Goal: Task Accomplishment & Management: Use online tool/utility

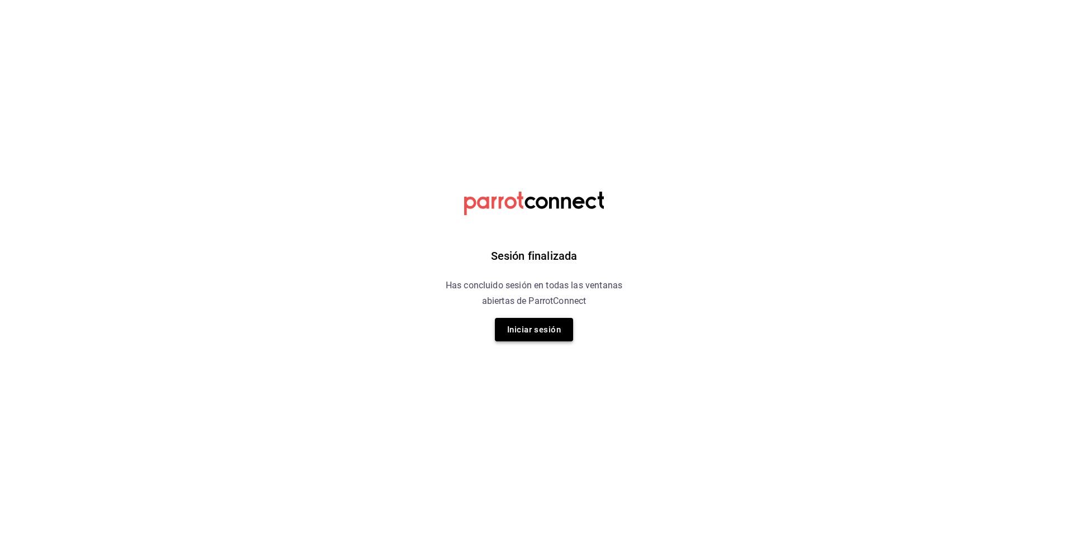
click at [515, 340] on button "Iniciar sesión" at bounding box center [534, 329] width 78 height 23
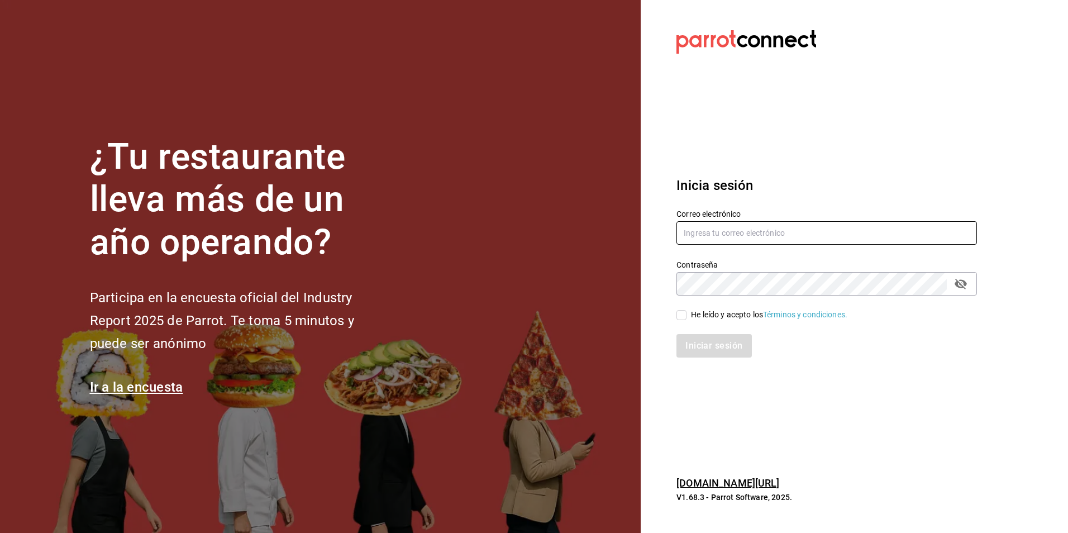
type input "auxadmonquimera@outlook.com"
click at [683, 317] on input "He leído y acepto los Términos y condiciones." at bounding box center [681, 315] width 10 height 10
checkbox input "true"
click at [717, 350] on button "Iniciar sesión" at bounding box center [714, 345] width 76 height 23
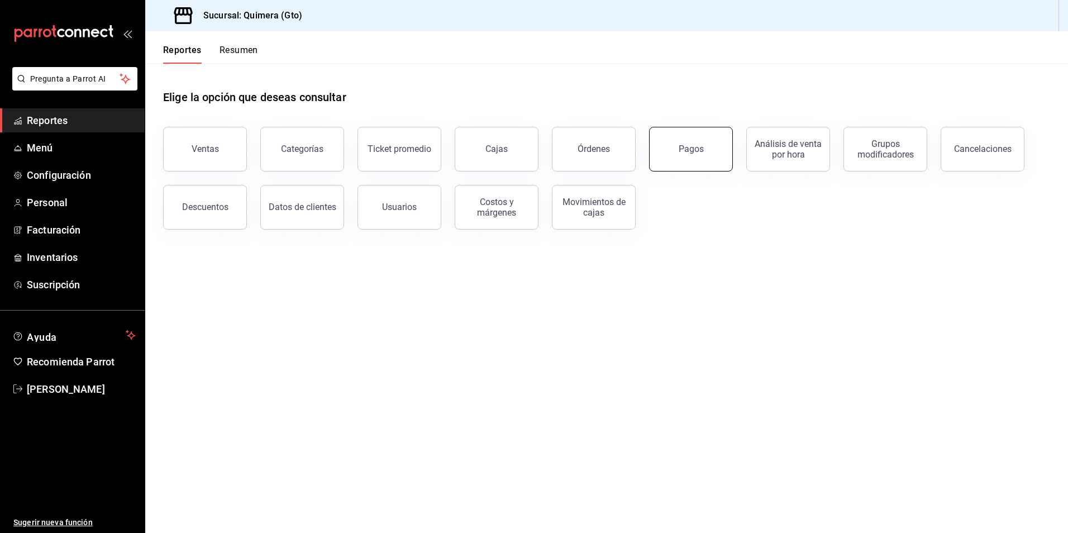
click at [727, 150] on button "Pagos" at bounding box center [691, 149] width 84 height 45
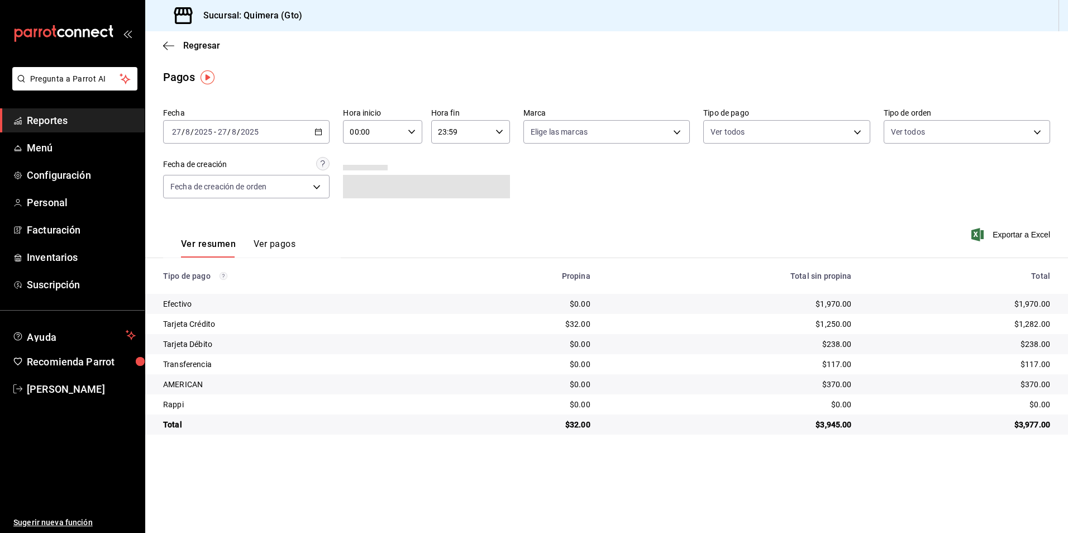
click at [318, 130] on icon "button" at bounding box center [318, 132] width 8 height 8
click at [253, 283] on li "Rango de fechas" at bounding box center [216, 291] width 104 height 25
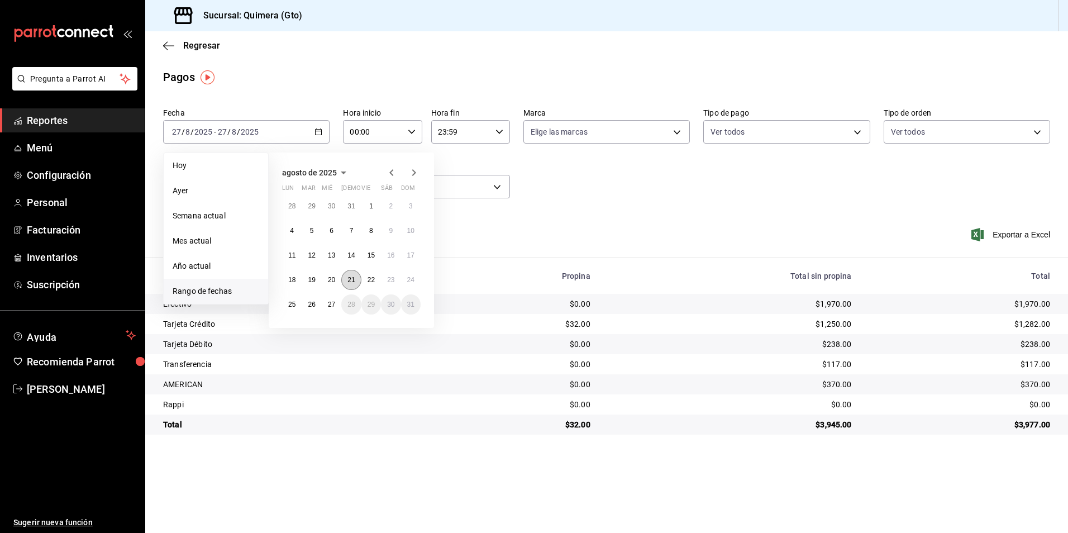
click at [355, 279] on abbr "21" at bounding box center [350, 280] width 7 height 8
click at [302, 305] on button "26" at bounding box center [312, 304] width 20 height 20
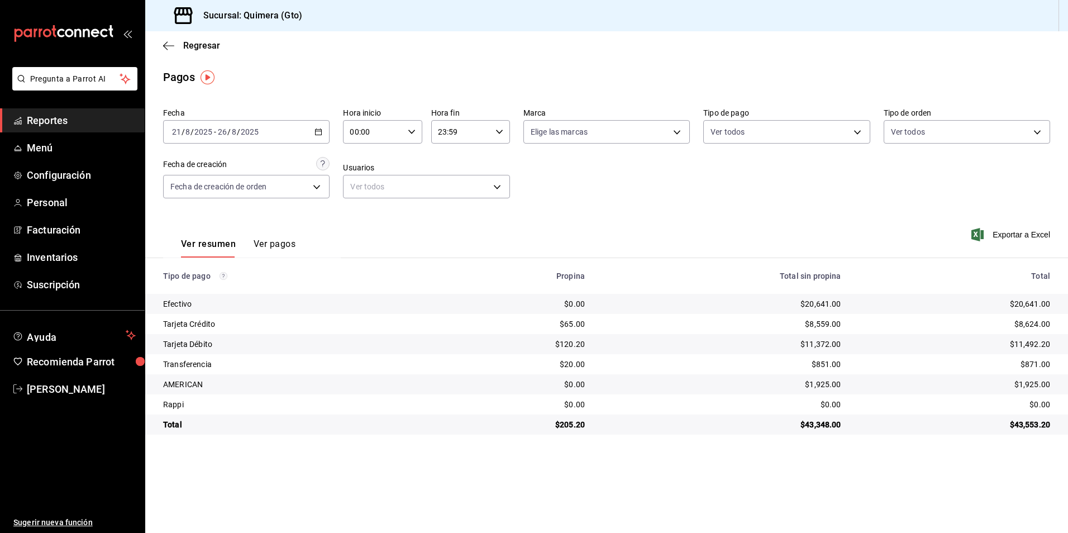
click at [1029, 245] on div "Exportar a Excel" at bounding box center [961, 235] width 178 height 46
click at [1029, 236] on span "Exportar a Excel" at bounding box center [1011, 234] width 77 height 13
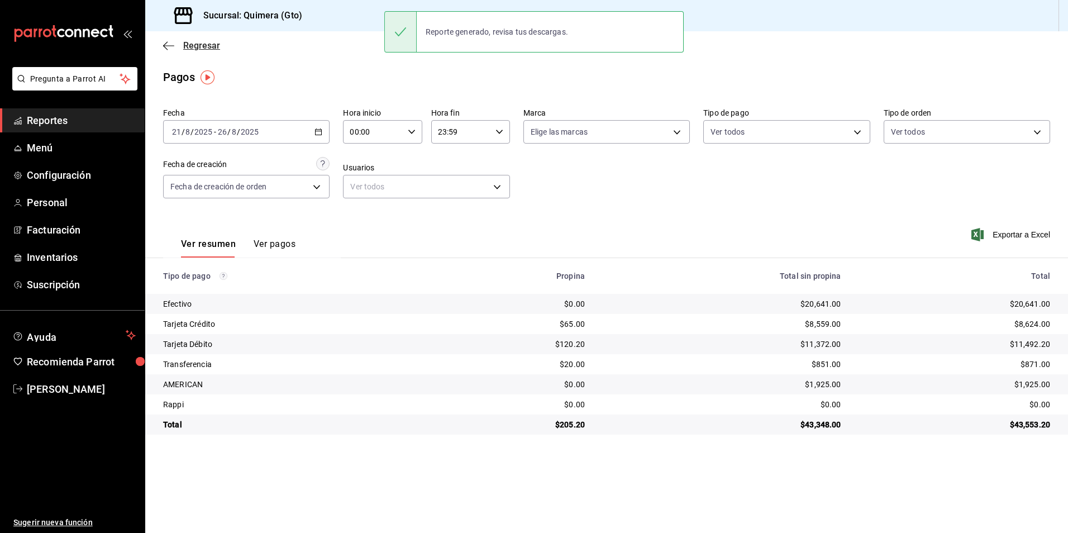
click at [167, 44] on icon "button" at bounding box center [168, 46] width 11 height 10
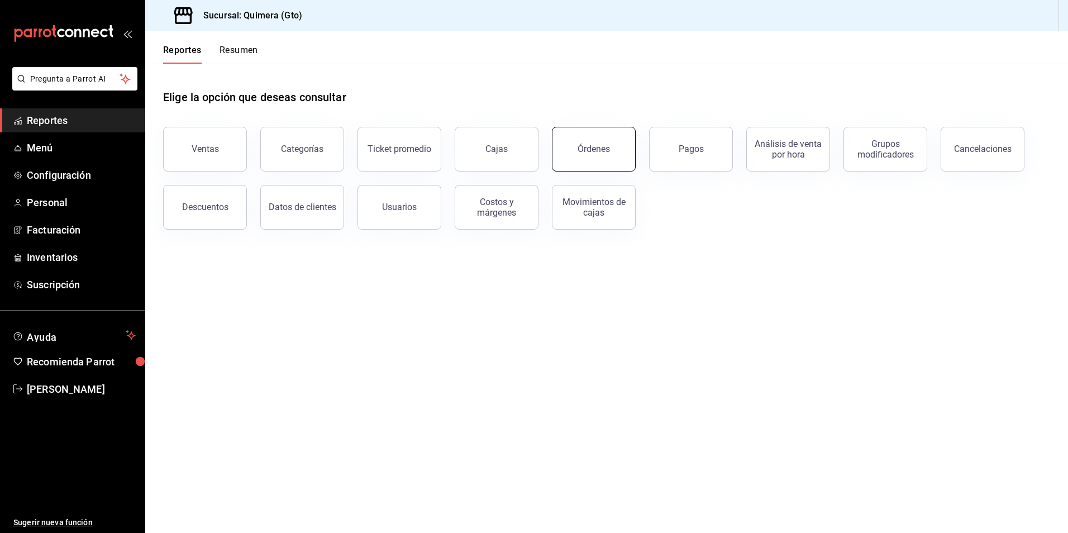
click at [586, 146] on div "Órdenes" at bounding box center [593, 149] width 32 height 11
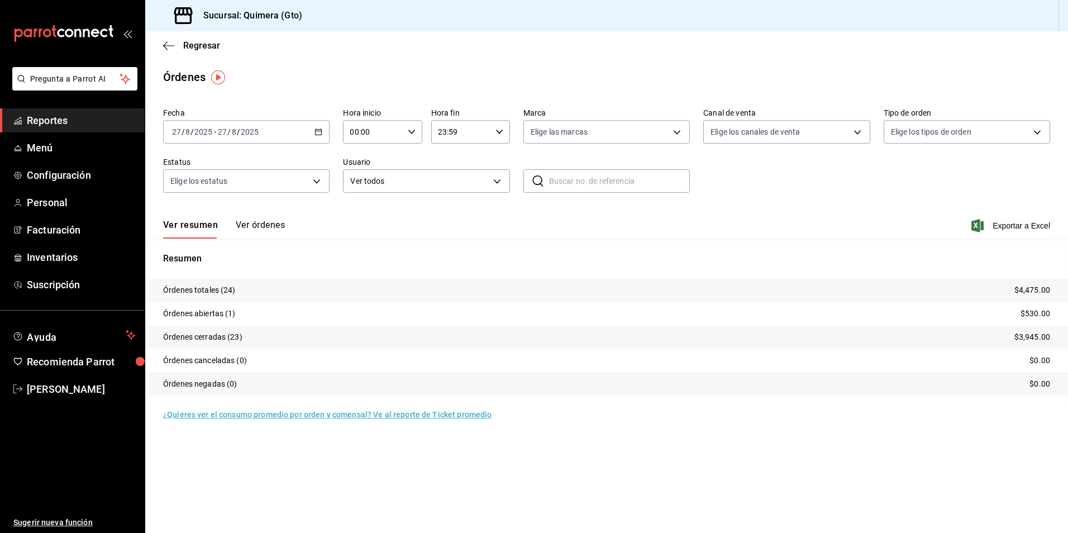
click at [322, 134] on \(Stroke\) "button" at bounding box center [318, 132] width 7 height 6
click at [241, 294] on span "Rango de fechas" at bounding box center [216, 291] width 87 height 12
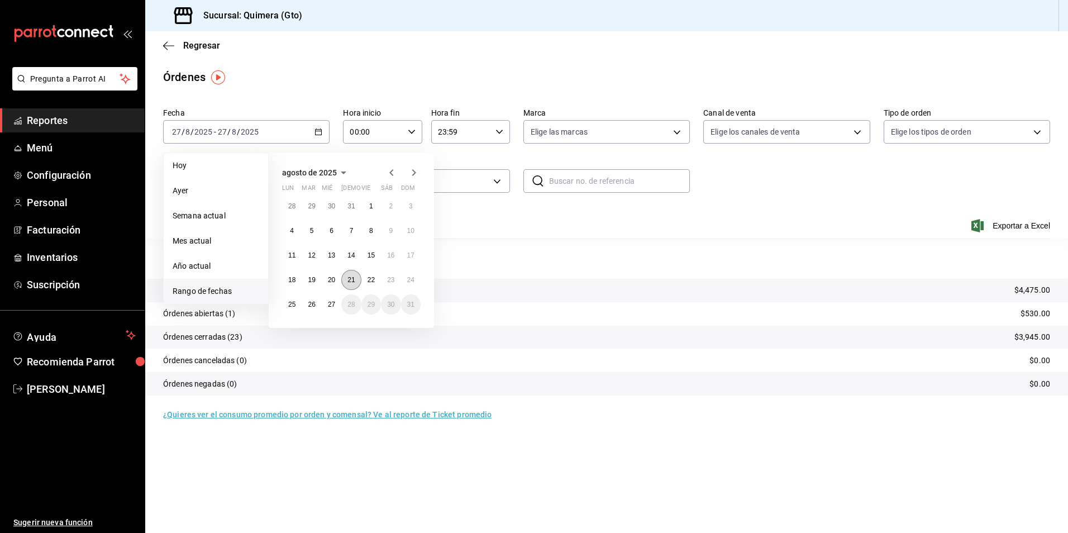
click at [356, 280] on button "21" at bounding box center [351, 280] width 20 height 20
click at [310, 303] on abbr "26" at bounding box center [311, 304] width 7 height 8
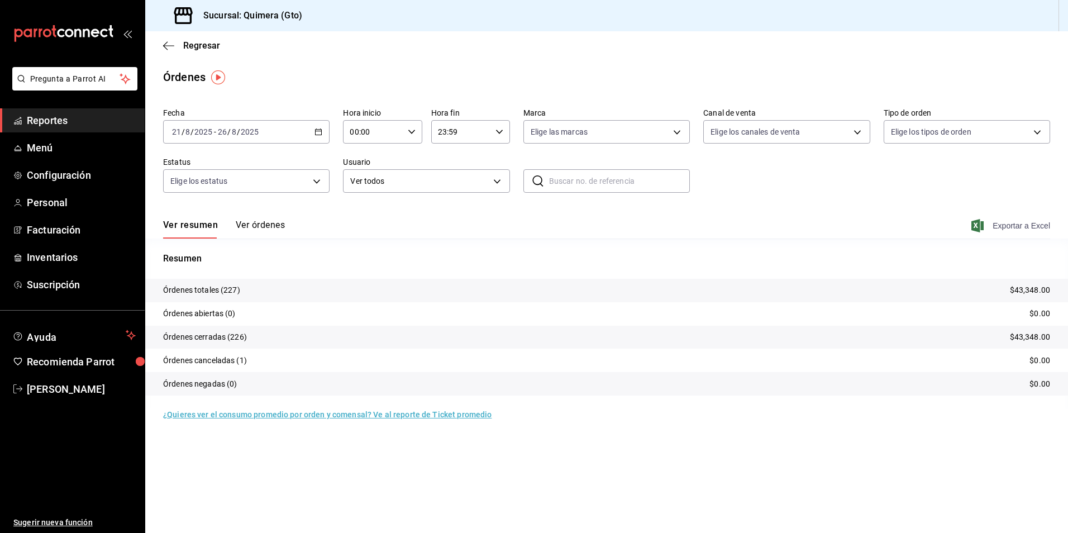
click at [1008, 230] on span "Exportar a Excel" at bounding box center [1011, 225] width 77 height 13
